Goal: Transaction & Acquisition: Register for event/course

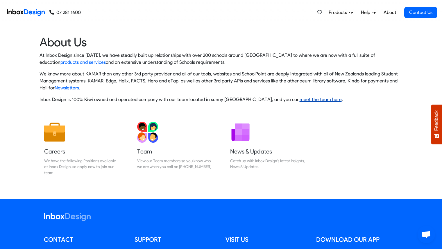
click at [312, 97] on link "meet the team here" at bounding box center [321, 100] width 42 height 6
click at [351, 13] on icon at bounding box center [351, 13] width 4 height 2
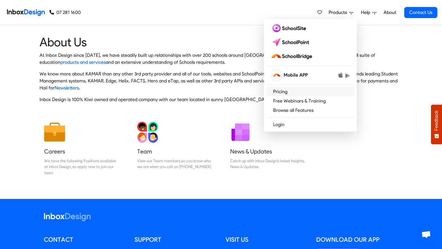
click at [290, 88] on link "Pricing" at bounding box center [310, 91] width 88 height 9
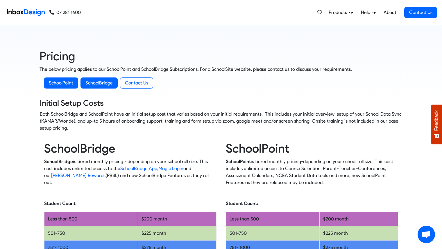
click at [370, 10] on span "Help" at bounding box center [367, 12] width 12 height 7
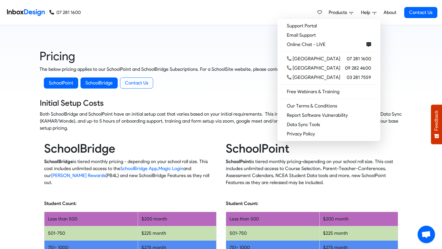
click at [370, 11] on span "Help" at bounding box center [367, 12] width 12 height 7
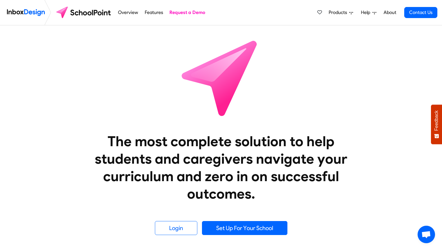
click at [388, 13] on link "About" at bounding box center [390, 13] width 16 height 12
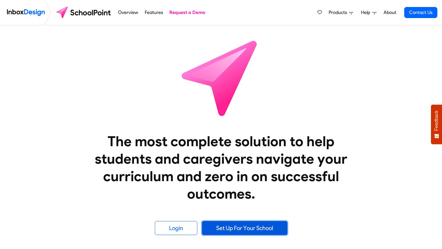
click at [240, 224] on link "Set Up For Your School" at bounding box center [244, 228] width 85 height 14
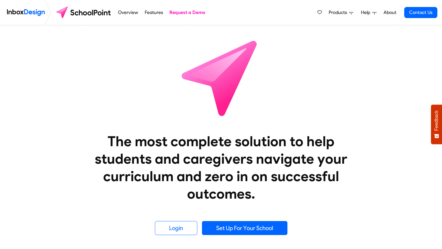
click at [151, 12] on link "Features" at bounding box center [154, 13] width 22 height 12
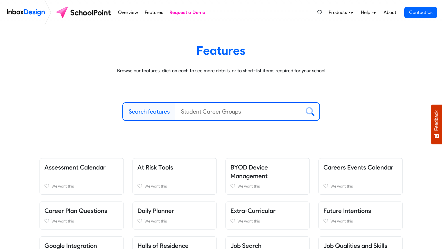
scroll to position [0, 0]
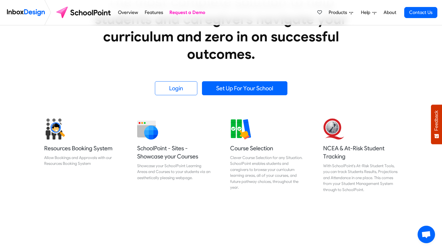
scroll to position [159, 0]
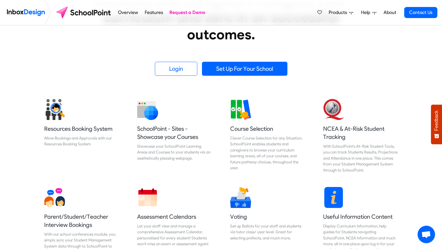
click at [426, 233] on span "Open chat" at bounding box center [427, 235] width 10 height 8
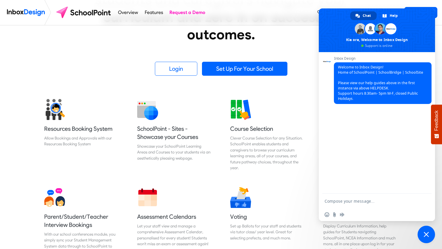
click at [431, 239] on span "Close chat" at bounding box center [426, 233] width 17 height 17
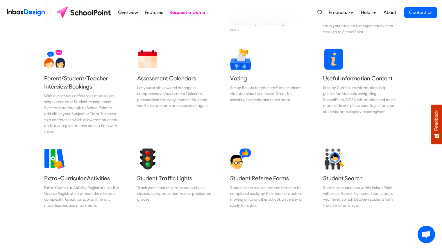
scroll to position [298, 0]
